Goal: Task Accomplishment & Management: Use online tool/utility

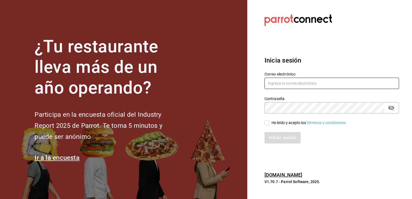
type input "guadalupe.reyes@grupocosteno.com"
click at [265, 121] on input "He leído y acepto los Términos y condiciones." at bounding box center [267, 123] width 5 height 5
checkbox input "true"
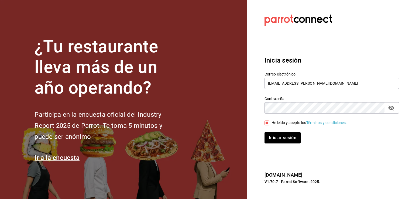
click at [286, 145] on div "Inicia sesión Correo electrónico guadalupe.reyes@grupocosteno.com Contraseña Co…" at bounding box center [332, 99] width 135 height 101
click at [287, 139] on button "Iniciar sesión" at bounding box center [283, 137] width 37 height 11
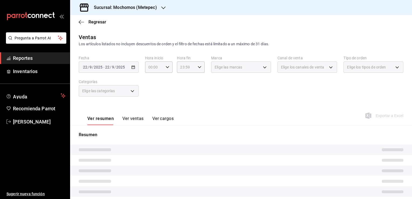
click at [158, 10] on div "Sucursal: Mochomos (Metepec)" at bounding box center [120, 7] width 93 height 15
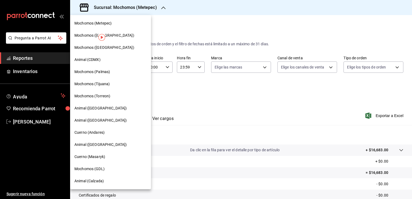
click at [97, 121] on span "Animal ([GEOGRAPHIC_DATA])" at bounding box center [100, 121] width 52 height 6
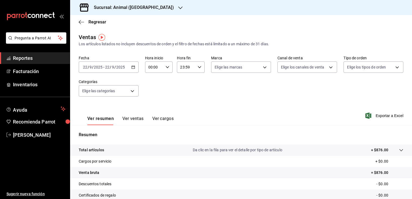
click at [132, 67] on icon "button" at bounding box center [133, 67] width 4 height 4
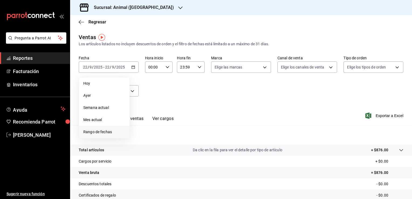
click at [105, 134] on span "Rango de fechas" at bounding box center [104, 132] width 42 height 6
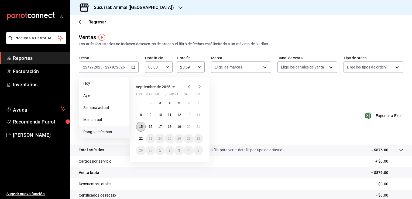
click at [140, 125] on abbr "15" at bounding box center [141, 127] width 4 height 4
click at [141, 141] on button "22" at bounding box center [140, 139] width 9 height 10
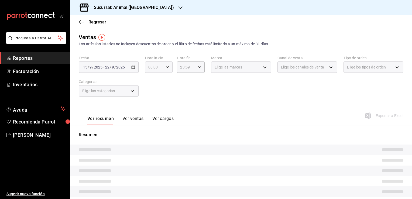
click at [166, 68] on \(Stroke\) "button" at bounding box center [167, 67] width 3 height 2
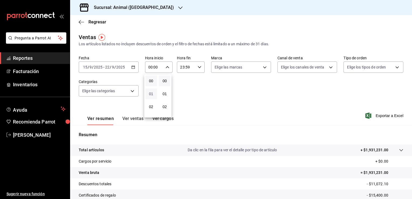
click at [152, 94] on span "01" at bounding box center [151, 94] width 5 height 4
click at [151, 93] on span "05" at bounding box center [151, 92] width 5 height 4
type input "05:00"
click at [194, 78] on div at bounding box center [206, 99] width 412 height 199
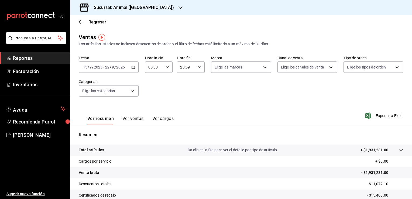
click at [136, 66] on div "[DATE] [DATE] - [DATE] [DATE]" at bounding box center [109, 67] width 60 height 11
click at [198, 68] on \(Stroke\) "button" at bounding box center [199, 67] width 3 height 2
click at [182, 91] on span "05" at bounding box center [182, 89] width 5 height 4
click at [195, 85] on button "00" at bounding box center [197, 81] width 12 height 11
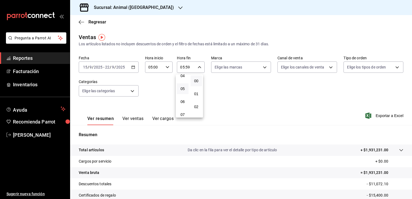
type input "05:00"
click at [389, 116] on div at bounding box center [206, 99] width 412 height 199
click at [382, 115] on span "Exportar a Excel" at bounding box center [385, 116] width 37 height 6
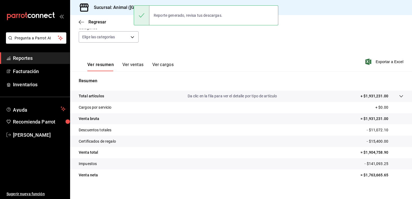
scroll to position [59, 0]
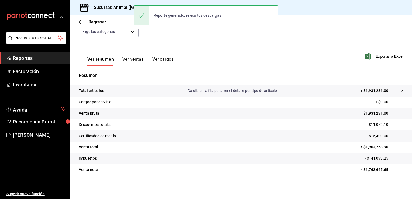
click at [35, 57] on span "Reportes" at bounding box center [39, 58] width 53 height 7
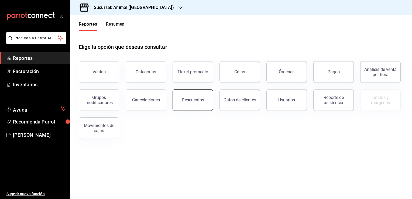
click at [206, 99] on button "Descuentos" at bounding box center [193, 100] width 40 height 22
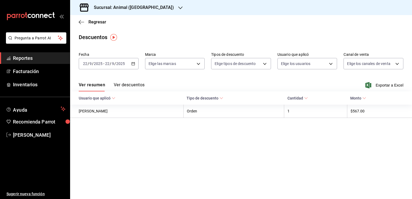
drag, startPoint x: 120, startPoint y: 64, endPoint x: 113, endPoint y: 62, distance: 7.8
click at [113, 62] on input "9" at bounding box center [113, 64] width 3 height 4
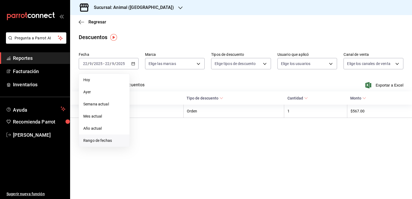
click at [104, 140] on span "Rango de fechas" at bounding box center [104, 141] width 42 height 6
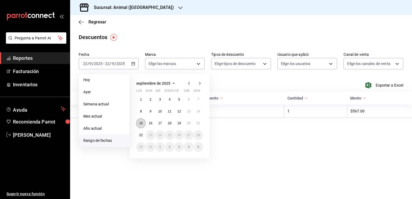
click at [138, 120] on button "15" at bounding box center [140, 123] width 9 height 10
click at [141, 137] on button "22" at bounding box center [140, 135] width 9 height 10
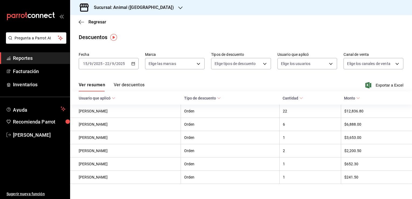
click at [128, 65] on div "[DATE] [DATE] - [DATE] [DATE]" at bounding box center [109, 63] width 60 height 11
click at [372, 86] on span "Exportar a Excel" at bounding box center [385, 85] width 37 height 6
click at [35, 60] on span "Reportes" at bounding box center [39, 58] width 53 height 7
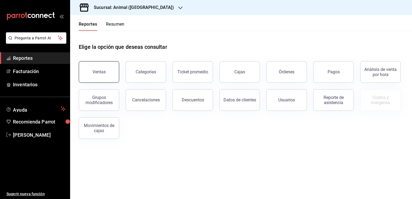
click at [109, 69] on button "Ventas" at bounding box center [99, 72] width 40 height 22
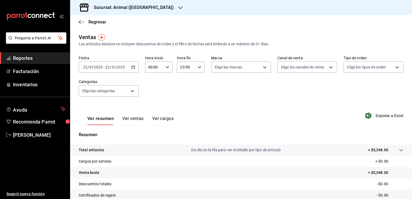
click at [121, 69] on input "2025" at bounding box center [120, 67] width 9 height 4
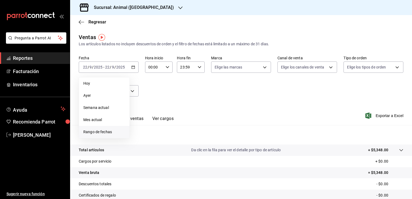
click at [106, 133] on span "Rango de fechas" at bounding box center [104, 132] width 42 height 6
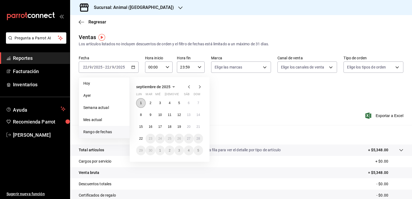
click at [140, 105] on button "1" at bounding box center [140, 103] width 9 height 10
click at [142, 142] on button "22" at bounding box center [140, 139] width 9 height 10
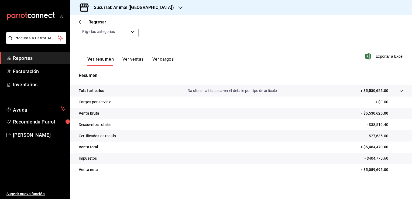
scroll to position [5, 0]
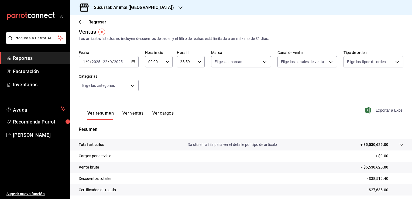
click at [387, 113] on span "Exportar a Excel" at bounding box center [385, 110] width 37 height 6
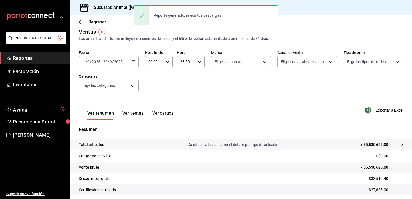
click at [200, 106] on div "Ver resumen Ver ventas Ver cargos Exportar a Excel" at bounding box center [241, 109] width 342 height 22
click at [130, 63] on div "[DATE] [DATE] - [DATE] [DATE]" at bounding box center [109, 61] width 60 height 11
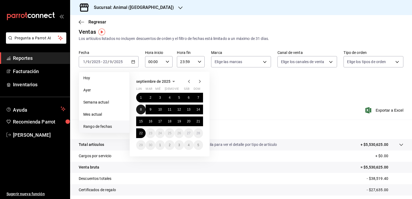
click at [140, 108] on abbr "8" at bounding box center [141, 110] width 2 height 4
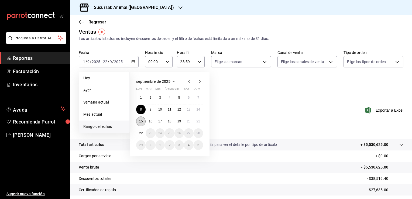
click at [142, 121] on abbr "15" at bounding box center [141, 122] width 4 height 4
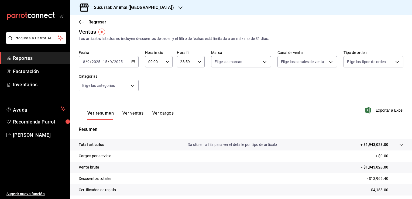
scroll to position [59, 0]
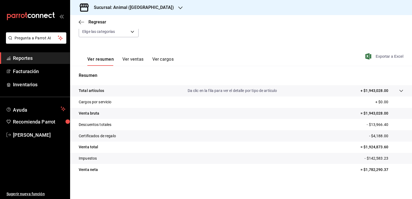
click at [385, 56] on span "Exportar a Excel" at bounding box center [385, 56] width 37 height 6
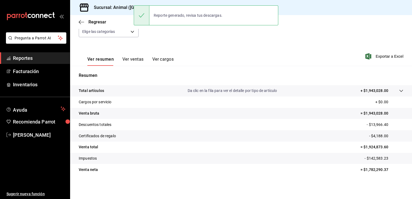
click at [186, 58] on div "Ver resumen Ver ventas Ver cargos Exportar a Excel" at bounding box center [241, 55] width 342 height 22
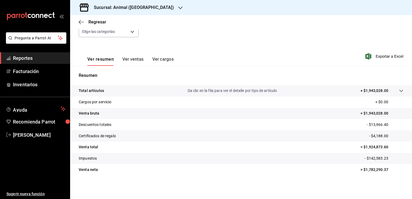
click at [47, 55] on span "Reportes" at bounding box center [39, 58] width 53 height 7
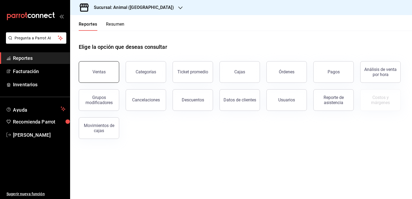
click at [108, 74] on button "Ventas" at bounding box center [99, 72] width 40 height 22
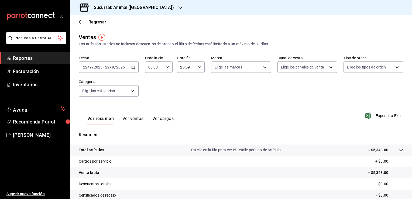
click at [131, 65] on icon "button" at bounding box center [133, 67] width 4 height 4
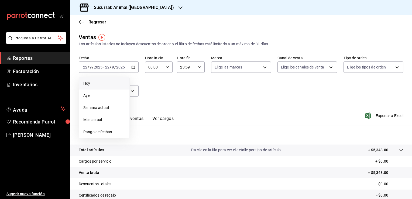
click at [86, 84] on span "Hoy" at bounding box center [104, 84] width 42 height 6
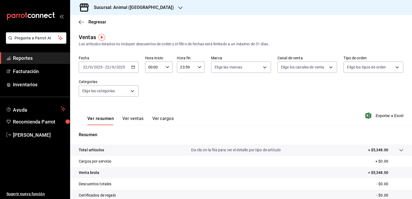
click at [128, 72] on div "[DATE] [DATE] - [DATE] [DATE]" at bounding box center [109, 67] width 60 height 11
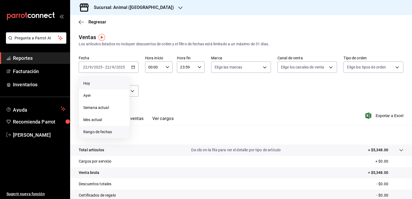
click at [120, 132] on span "Rango de fechas" at bounding box center [104, 132] width 42 height 6
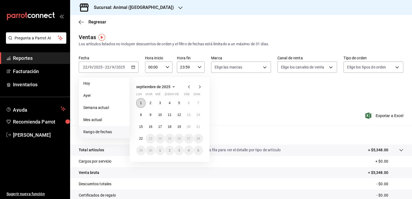
click at [140, 100] on button "1" at bounding box center [140, 103] width 9 height 10
click at [142, 138] on abbr "22" at bounding box center [141, 139] width 4 height 4
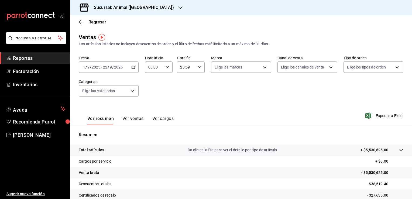
click at [192, 69] on input "23:59" at bounding box center [186, 67] width 19 height 11
click at [183, 94] on span "05" at bounding box center [182, 92] width 5 height 4
type input "05:59"
click at [165, 68] on div at bounding box center [206, 99] width 412 height 199
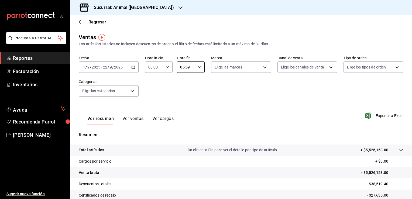
click at [166, 68] on icon "button" at bounding box center [168, 67] width 4 height 4
click at [152, 91] on span "05" at bounding box center [151, 92] width 5 height 4
type input "05:00"
click at [195, 67] on div at bounding box center [206, 99] width 412 height 199
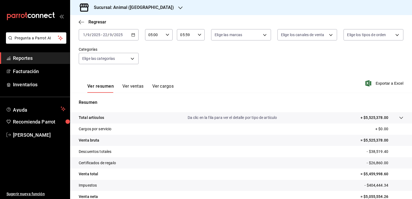
scroll to position [59, 0]
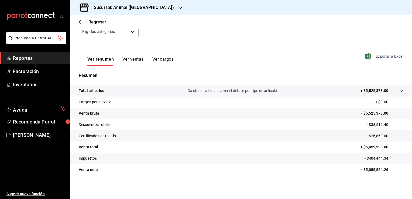
click at [378, 59] on span "Exportar a Excel" at bounding box center [385, 56] width 37 height 6
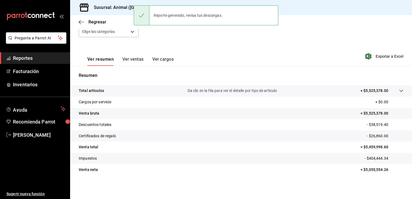
click at [179, 47] on div "Ver resumen Ver ventas Ver cargos Exportar a Excel" at bounding box center [241, 55] width 342 height 22
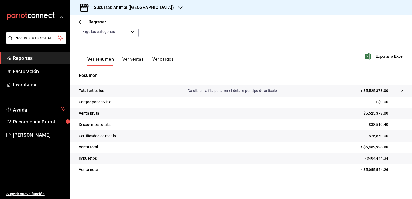
drag, startPoint x: 31, startPoint y: 56, endPoint x: 49, endPoint y: 50, distance: 19.5
click at [31, 56] on span "Reportes" at bounding box center [39, 58] width 53 height 7
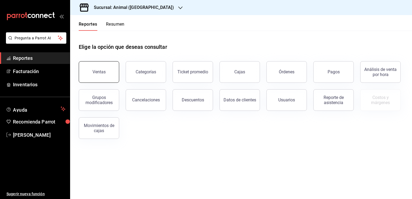
click at [108, 74] on button "Ventas" at bounding box center [99, 72] width 40 height 22
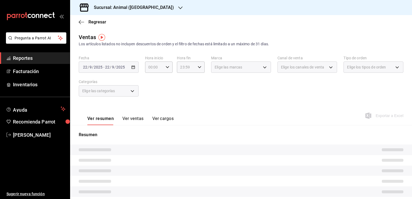
click at [116, 70] on div "[DATE] [DATE] - [DATE] [DATE]" at bounding box center [109, 67] width 60 height 11
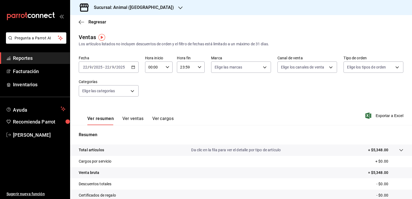
click at [121, 68] on input "2025" at bounding box center [120, 67] width 9 height 4
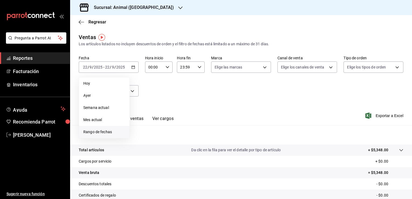
click at [99, 133] on span "Rango de fechas" at bounding box center [104, 132] width 42 height 6
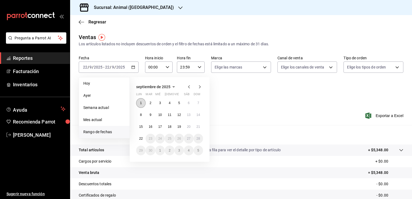
click at [140, 102] on abbr "1" at bounding box center [141, 103] width 2 height 4
click at [140, 114] on button "8" at bounding box center [140, 115] width 9 height 10
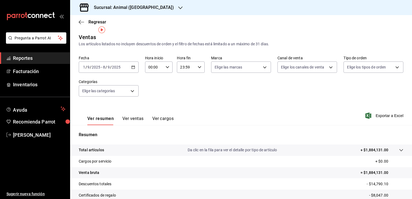
scroll to position [54, 0]
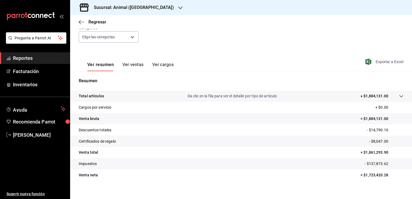
click at [379, 63] on span "Exportar a Excel" at bounding box center [385, 62] width 37 height 6
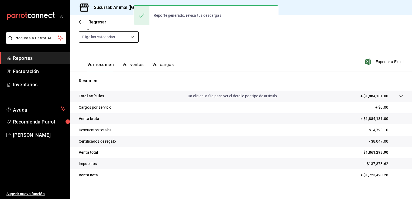
click at [113, 37] on body "Pregunta a Parrot AI Reportes Facturación Inventarios Ayuda Recomienda Parrot […" at bounding box center [206, 99] width 412 height 199
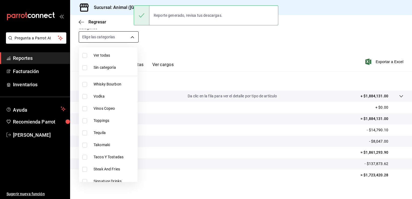
click at [112, 37] on div at bounding box center [206, 99] width 412 height 199
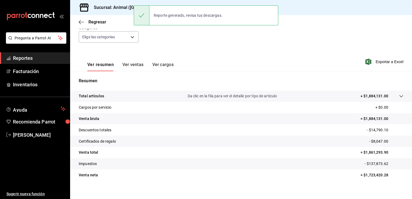
drag, startPoint x: 113, startPoint y: 37, endPoint x: 163, endPoint y: 48, distance: 51.6
click at [178, 46] on div "Fecha [DATE] [DATE] - [DATE] [DATE] Hora inicio 00:00 Hora inicio Hora fin 23:5…" at bounding box center [241, 25] width 325 height 47
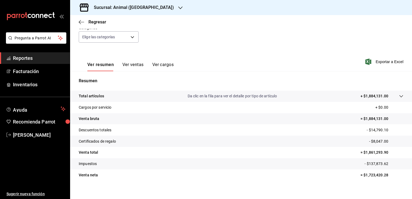
scroll to position [0, 0]
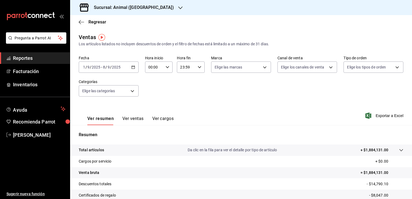
click at [119, 67] on input "2025" at bounding box center [116, 67] width 9 height 4
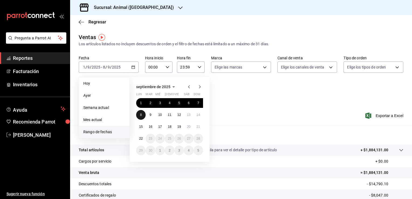
click at [141, 116] on abbr "8" at bounding box center [141, 115] width 2 height 4
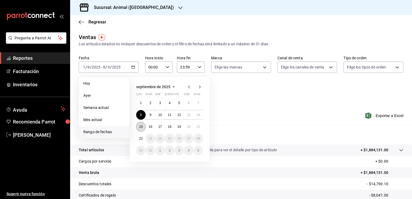
click at [140, 126] on abbr "15" at bounding box center [141, 127] width 4 height 4
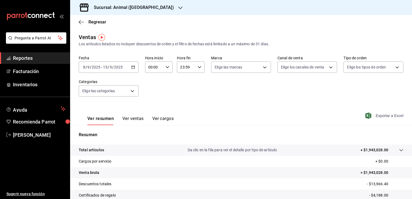
click at [373, 116] on span "Exportar a Excel" at bounding box center [385, 116] width 37 height 6
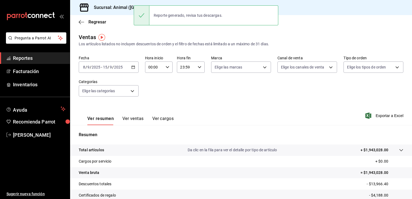
click at [39, 56] on span "Reportes" at bounding box center [39, 58] width 53 height 7
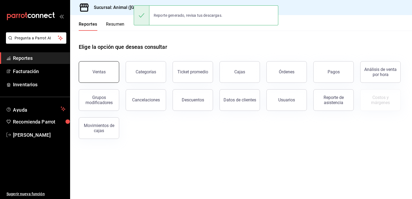
click at [101, 73] on div "Ventas" at bounding box center [99, 71] width 13 height 5
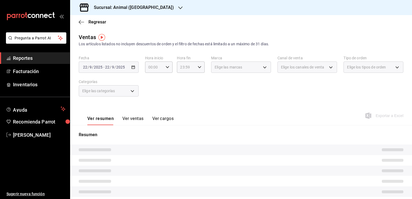
click at [106, 70] on div "[DATE] [DATE] - [DATE] [DATE]" at bounding box center [109, 67] width 60 height 11
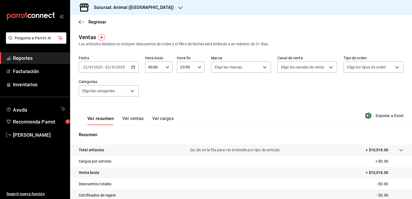
click at [132, 67] on icon "button" at bounding box center [133, 67] width 4 height 4
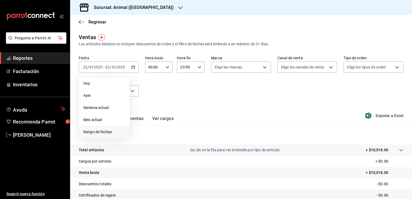
click at [97, 129] on li "Rango de fechas" at bounding box center [104, 132] width 50 height 12
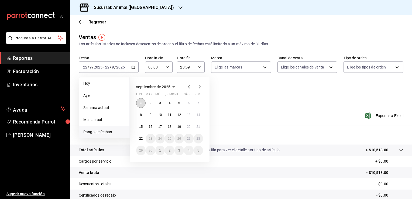
click at [141, 102] on abbr "1" at bounding box center [141, 103] width 2 height 4
click at [142, 114] on abbr "8" at bounding box center [141, 115] width 2 height 4
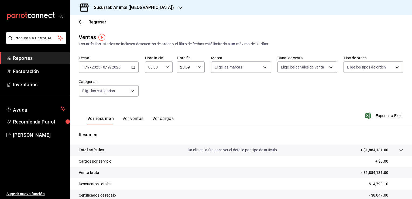
click at [154, 69] on input "00:00" at bounding box center [154, 67] width 19 height 11
click at [152, 93] on span "05" at bounding box center [151, 92] width 5 height 4
type input "05:00"
click at [199, 68] on div at bounding box center [206, 99] width 412 height 199
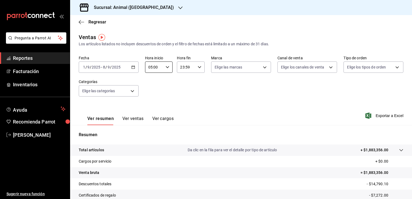
click at [199, 68] on icon "button" at bounding box center [200, 67] width 4 height 4
click at [183, 114] on button "05" at bounding box center [183, 115] width 12 height 11
click at [198, 81] on span "00" at bounding box center [196, 81] width 5 height 4
type input "05:00"
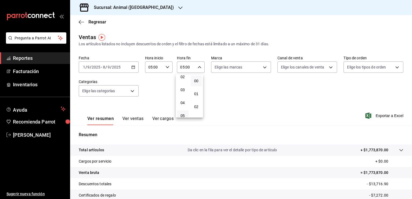
click at [273, 110] on div at bounding box center [206, 99] width 412 height 199
click at [379, 116] on span "Exportar a Excel" at bounding box center [385, 116] width 37 height 6
click at [132, 70] on div "[DATE] [DATE] - [DATE] [DATE]" at bounding box center [109, 67] width 60 height 11
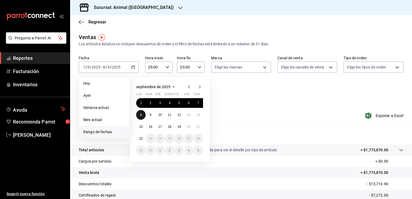
click at [141, 115] on abbr "8" at bounding box center [141, 115] width 2 height 4
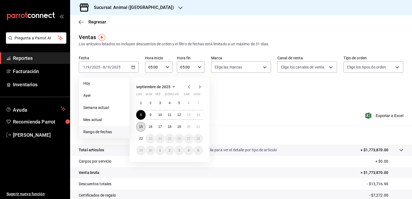
click at [142, 127] on abbr "15" at bounding box center [141, 127] width 4 height 4
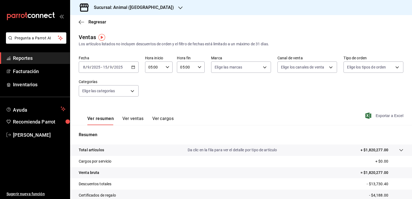
click at [381, 117] on span "Exportar a Excel" at bounding box center [385, 116] width 37 height 6
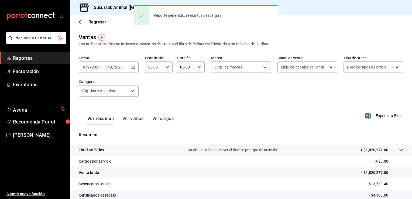
click at [110, 66] on input "9" at bounding box center [111, 67] width 3 height 4
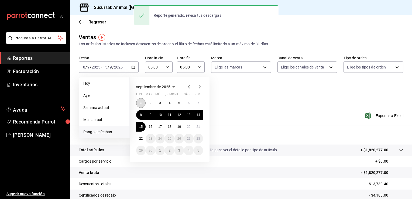
click at [144, 106] on div "1 2 3 4 5 6 7 8 9 10 11 12 13 14 15 16 17 18 19 20 21 22 23 24 25 26 27 28 29 3…" at bounding box center [169, 126] width 67 height 57
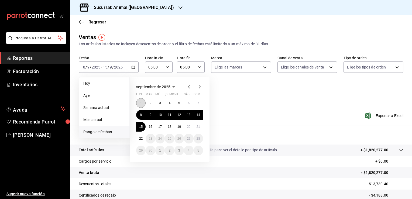
click at [141, 101] on abbr "1" at bounding box center [141, 103] width 2 height 4
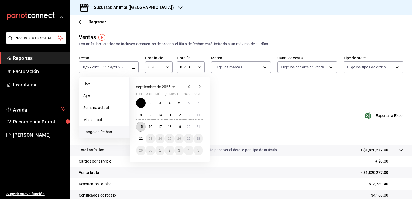
click at [142, 128] on abbr "15" at bounding box center [141, 127] width 4 height 4
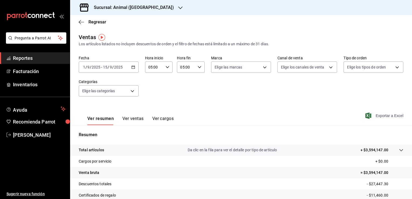
click at [379, 115] on span "Exportar a Excel" at bounding box center [385, 116] width 37 height 6
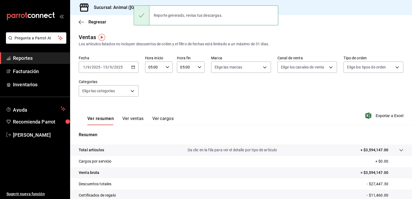
click at [127, 67] on div "[DATE] [DATE] - [DATE] [DATE]" at bounding box center [109, 67] width 60 height 11
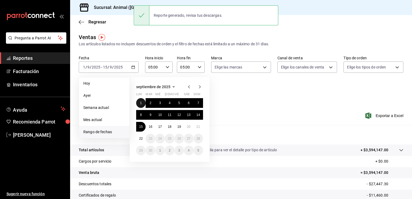
click at [138, 105] on button "1" at bounding box center [140, 103] width 9 height 10
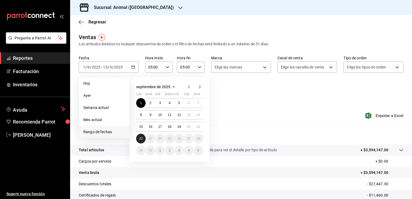
click at [142, 136] on button "22" at bounding box center [140, 139] width 9 height 10
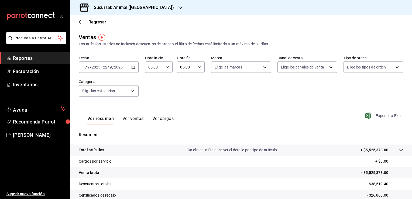
click at [392, 114] on span "Exportar a Excel" at bounding box center [385, 116] width 37 height 6
